Goal: Information Seeking & Learning: Learn about a topic

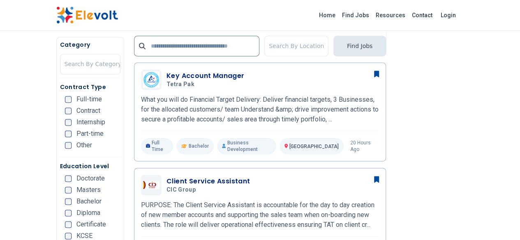
scroll to position [528, 0]
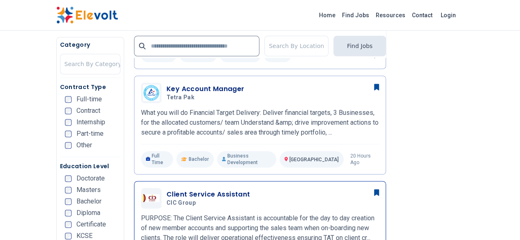
click at [166, 190] on h3 "Client Service Assistant" at bounding box center [208, 195] width 84 height 10
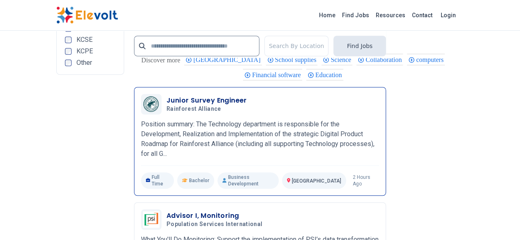
scroll to position [1746, 0]
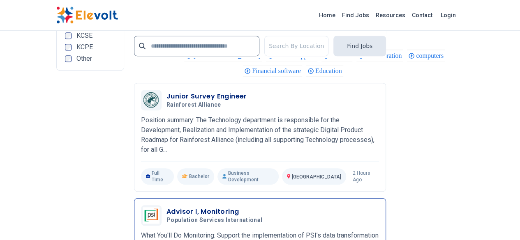
click at [171, 207] on h3 "Advisor I, Monitoring" at bounding box center [215, 212] width 99 height 10
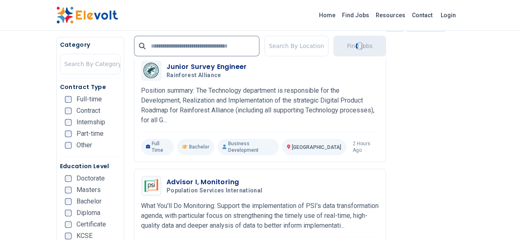
scroll to position [1777, 0]
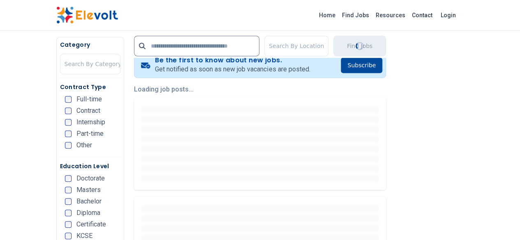
scroll to position [183, 0]
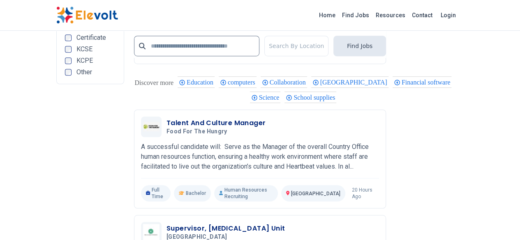
scroll to position [1818, 0]
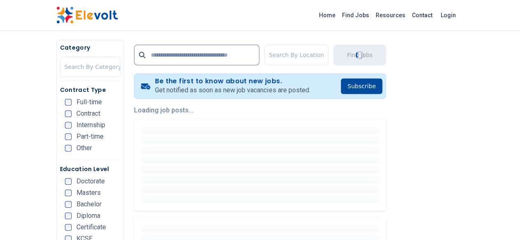
scroll to position [150, 0]
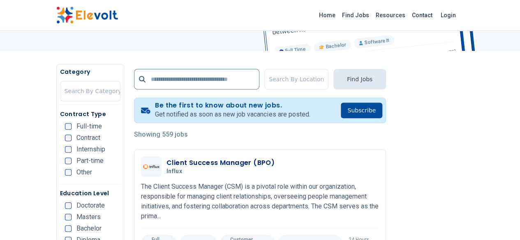
scroll to position [122, 0]
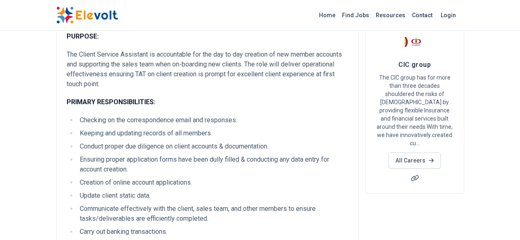
scroll to position [58, 0]
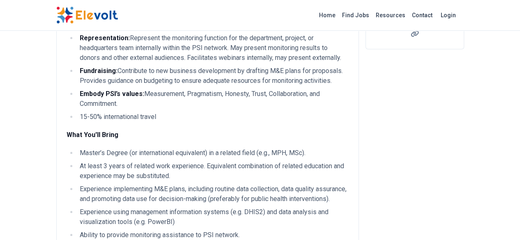
scroll to position [236, 0]
